Goal: Task Accomplishment & Management: Manage account settings

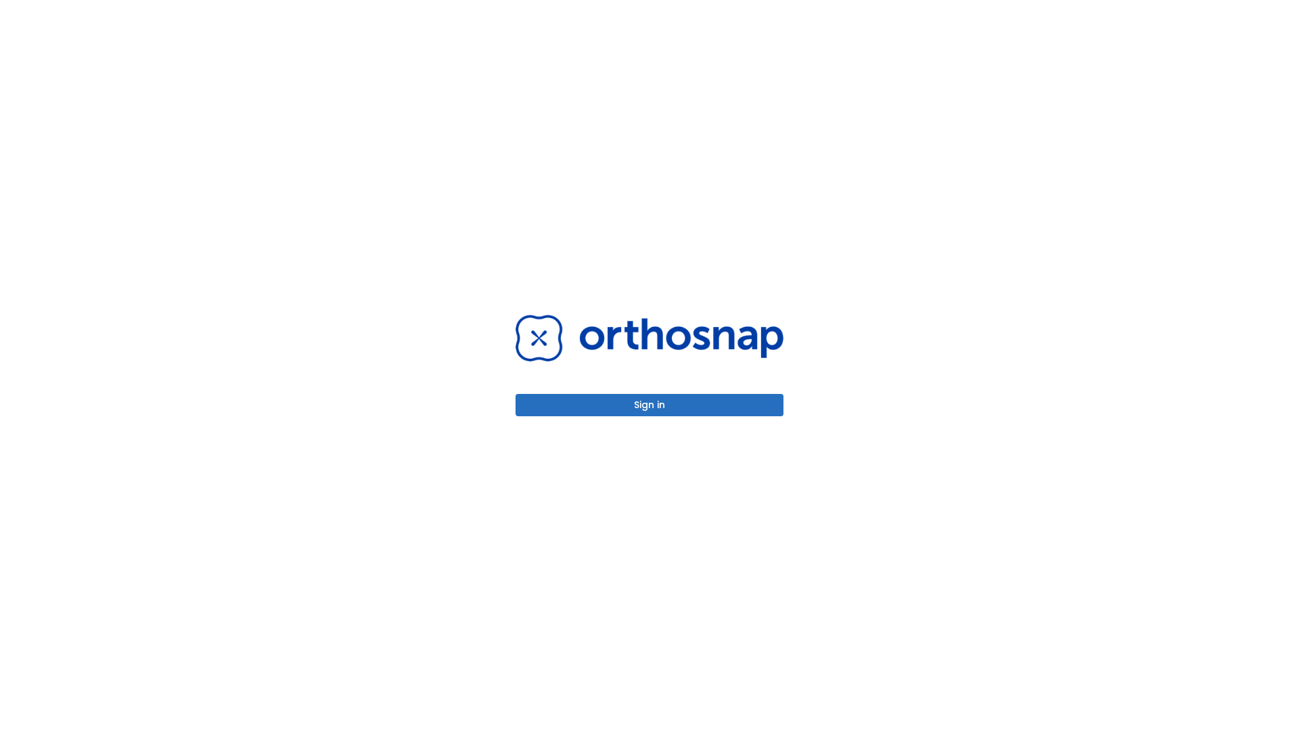
click at [649, 405] on button "Sign in" at bounding box center [650, 405] width 268 height 22
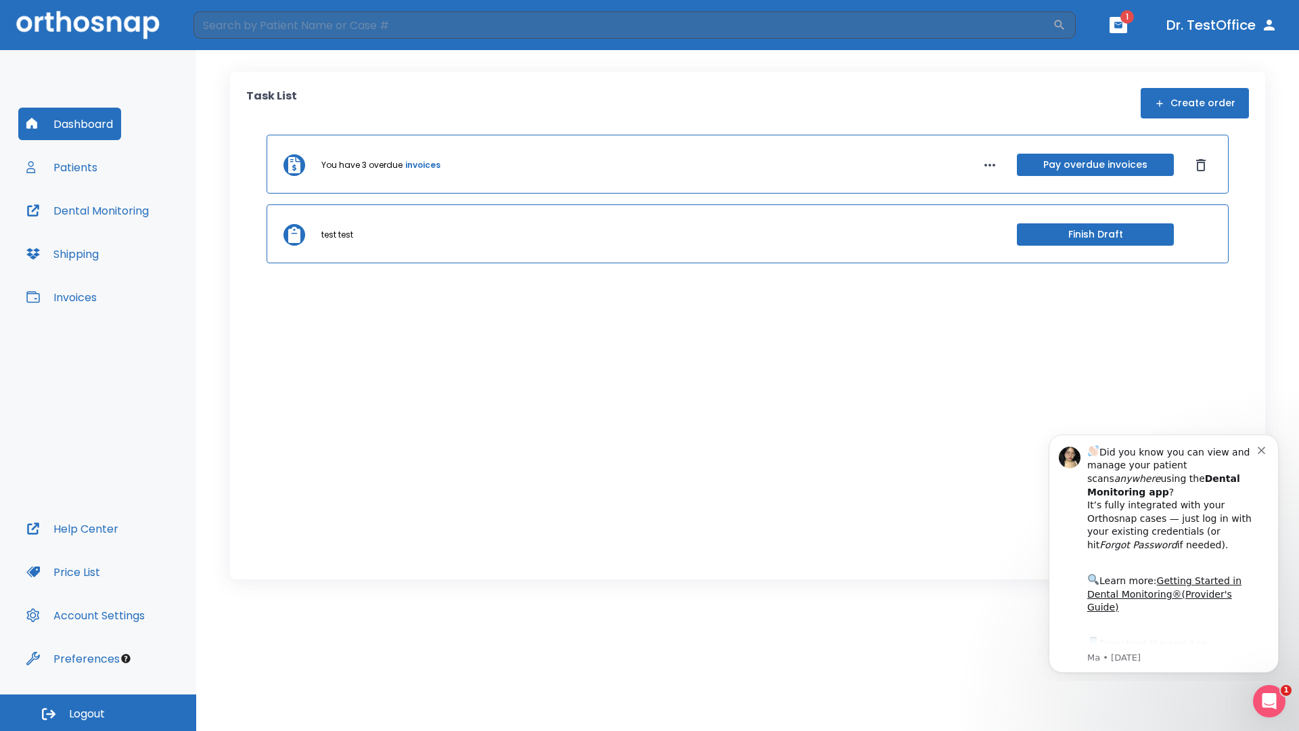
click at [98, 712] on span "Logout" at bounding box center [87, 713] width 36 height 15
